Goal: Task Accomplishment & Management: Use online tool/utility

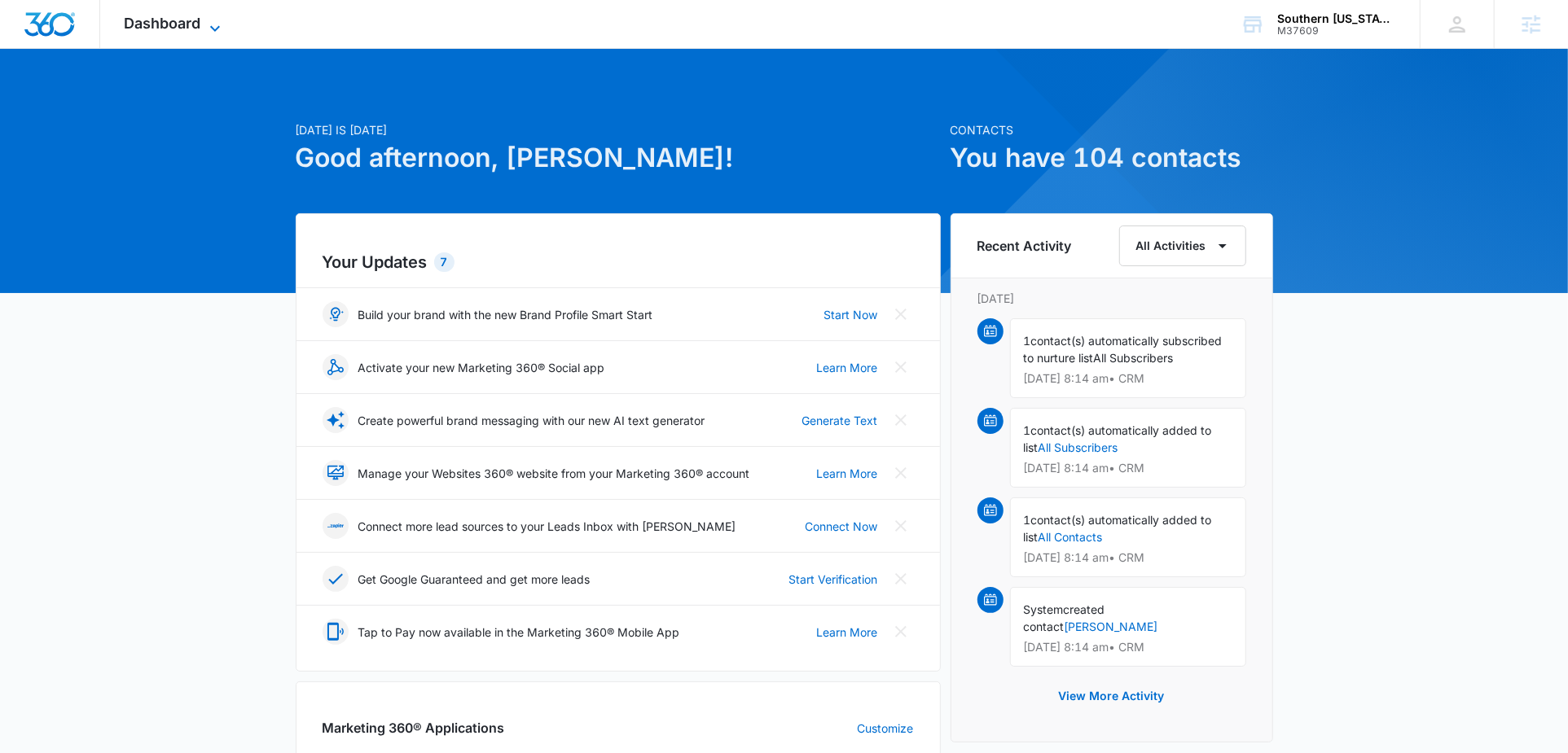
click at [184, 23] on span "Dashboard" at bounding box center [162, 23] width 77 height 17
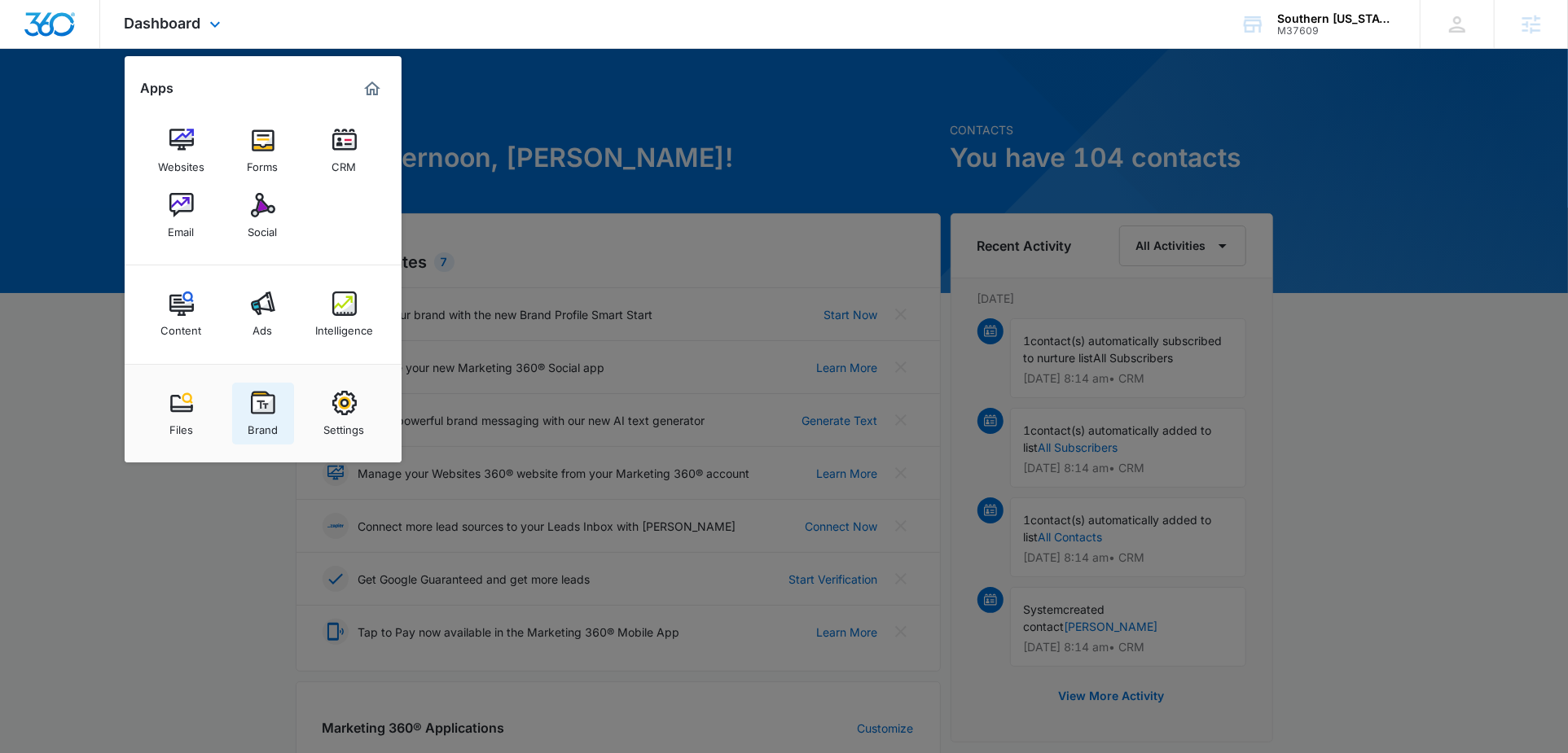
click at [281, 425] on link "Brand" at bounding box center [263, 413] width 62 height 62
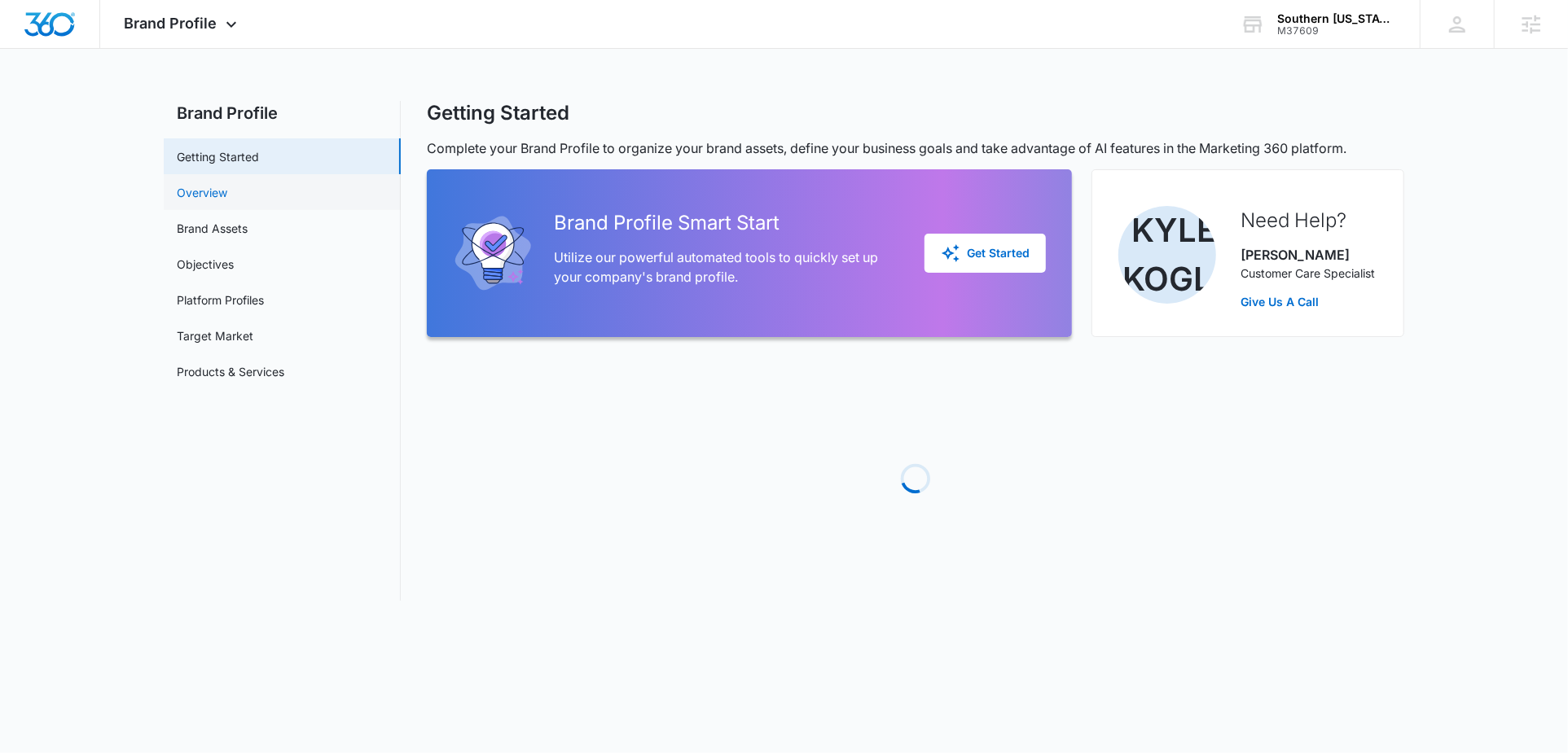
click at [227, 201] on link "Overview" at bounding box center [202, 193] width 51 height 17
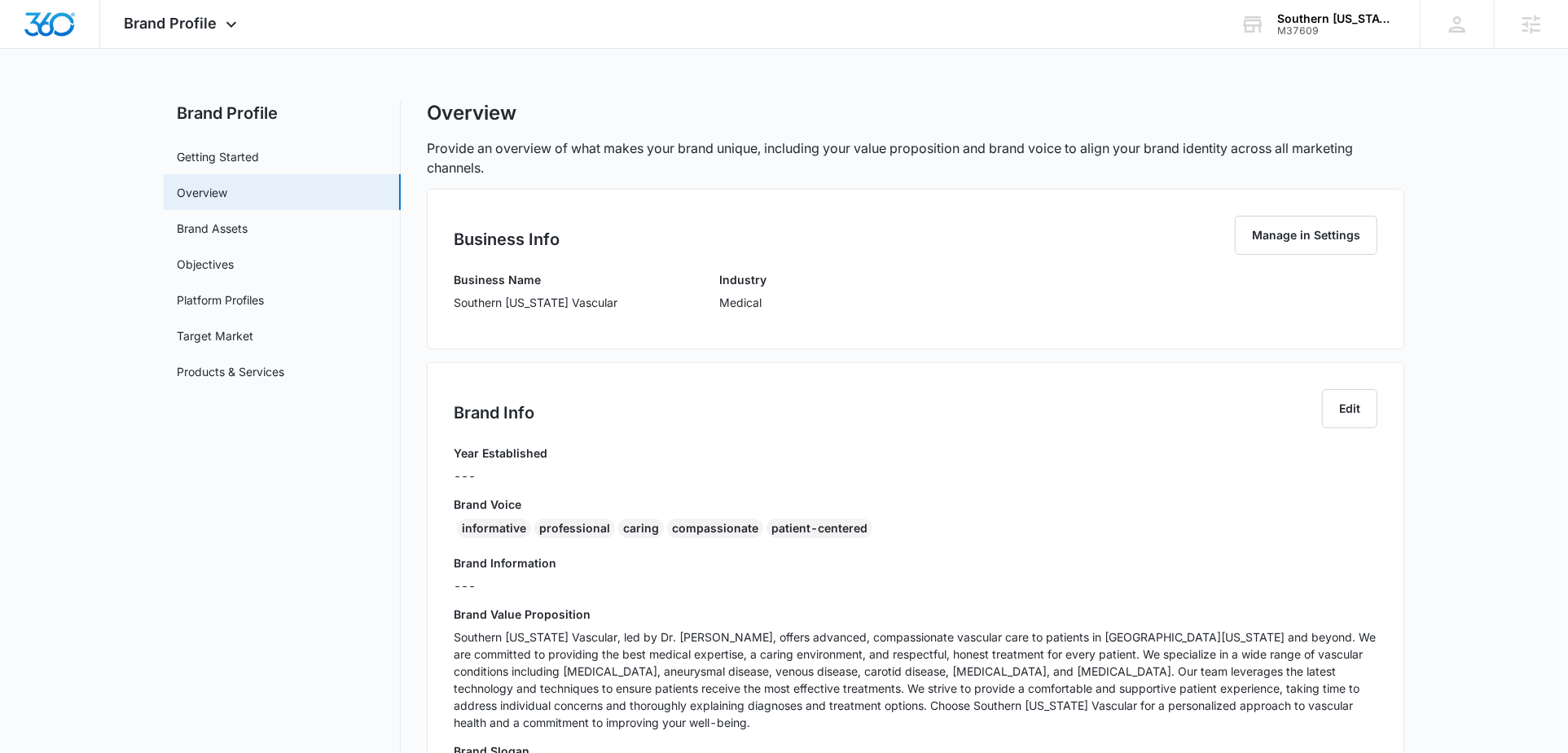
click at [494, 527] on div "informative" at bounding box center [494, 528] width 74 height 19
copy div "informative"
